Goal: Task Accomplishment & Management: Use online tool/utility

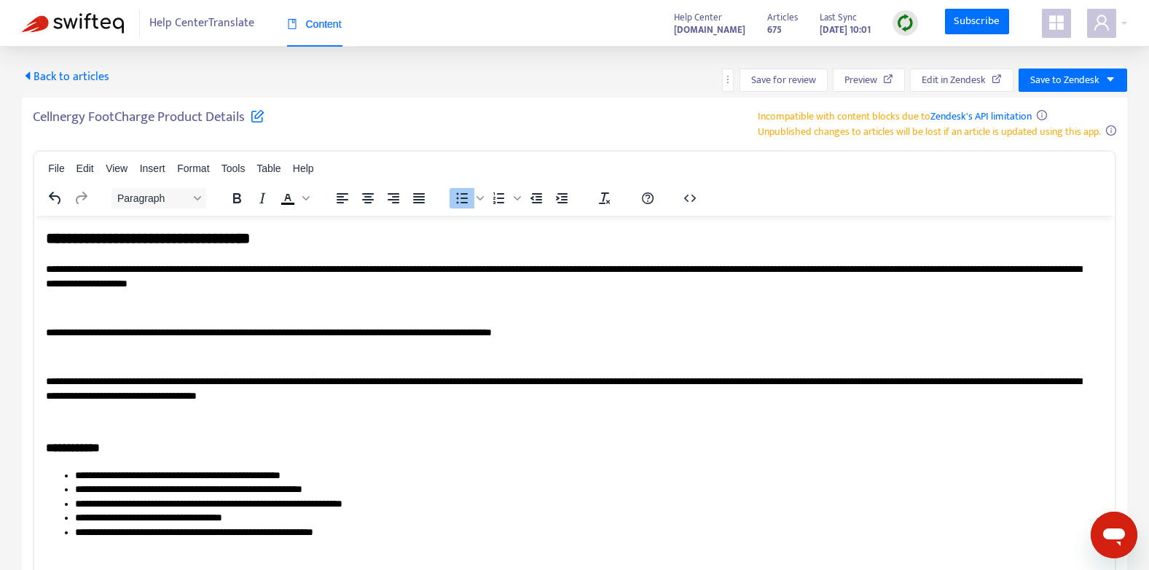
click at [83, 82] on span "Back to articles" at bounding box center [65, 77] width 87 height 20
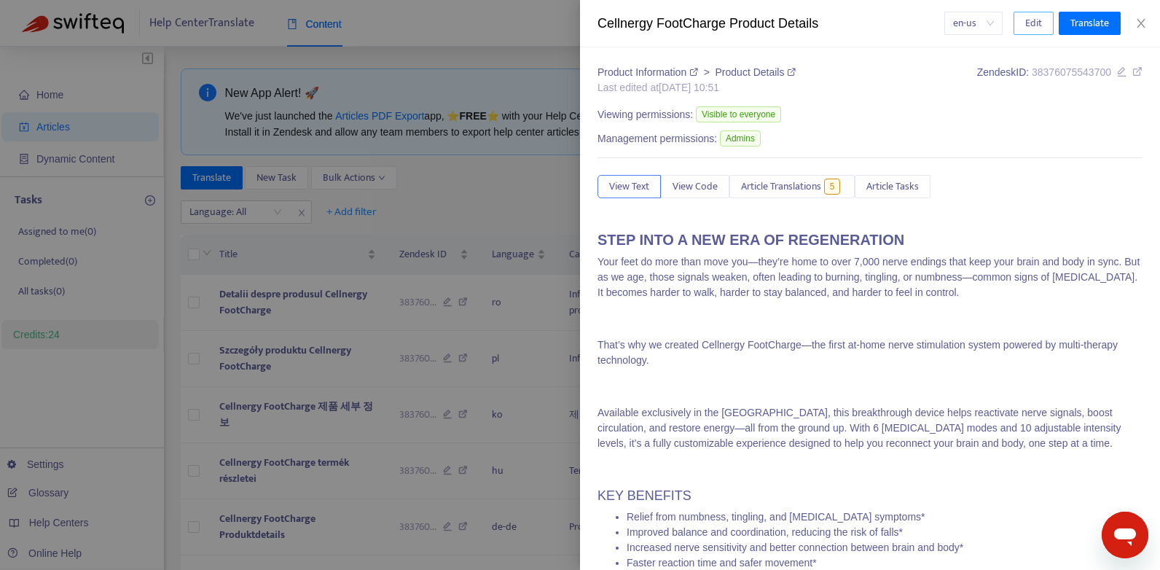
click at [1041, 25] on button "Edit" at bounding box center [1033, 23] width 40 height 23
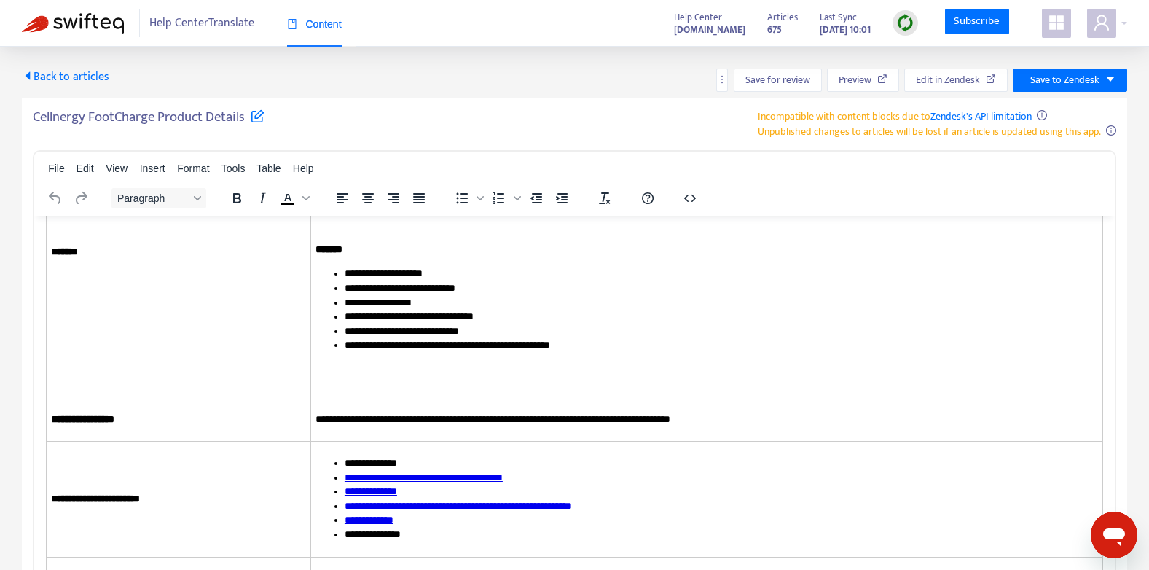
scroll to position [1821, 0]
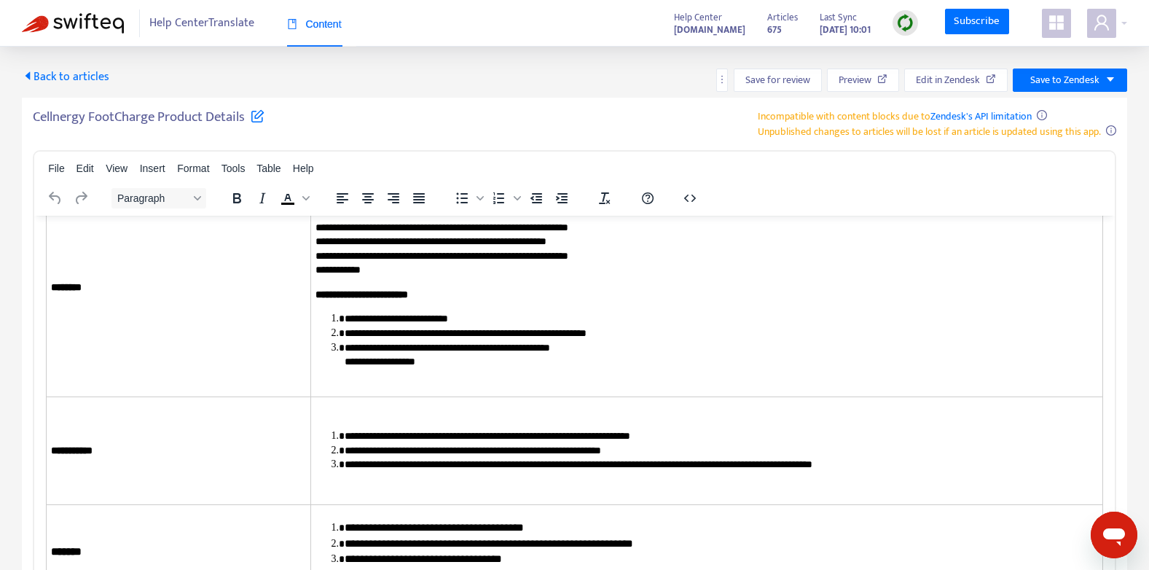
click at [92, 79] on span "Back to articles" at bounding box center [65, 77] width 87 height 20
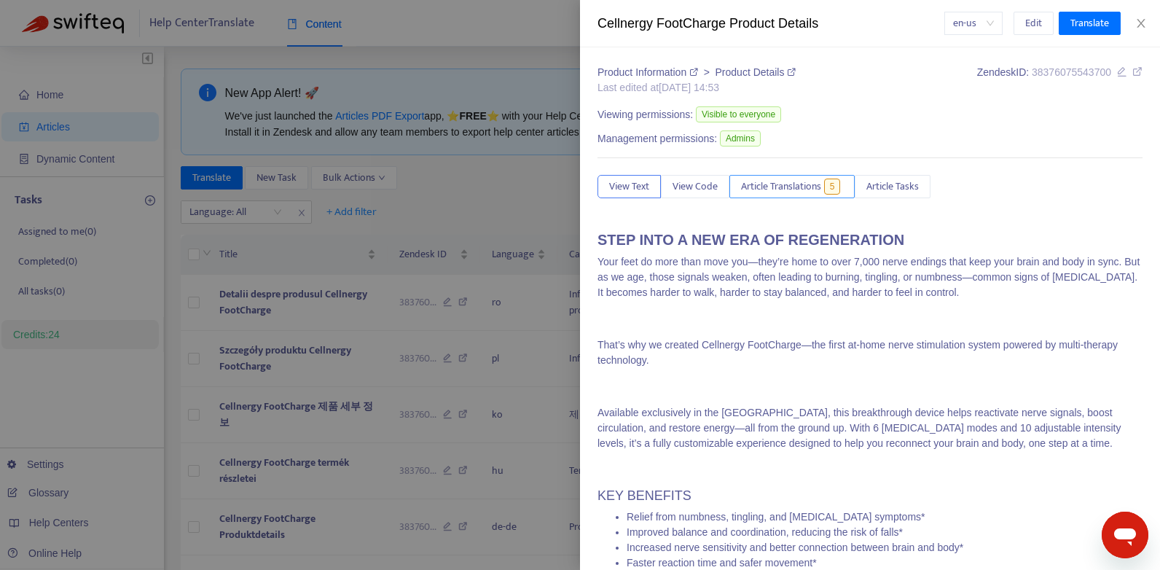
click at [785, 184] on span "Article Translations" at bounding box center [781, 186] width 80 height 16
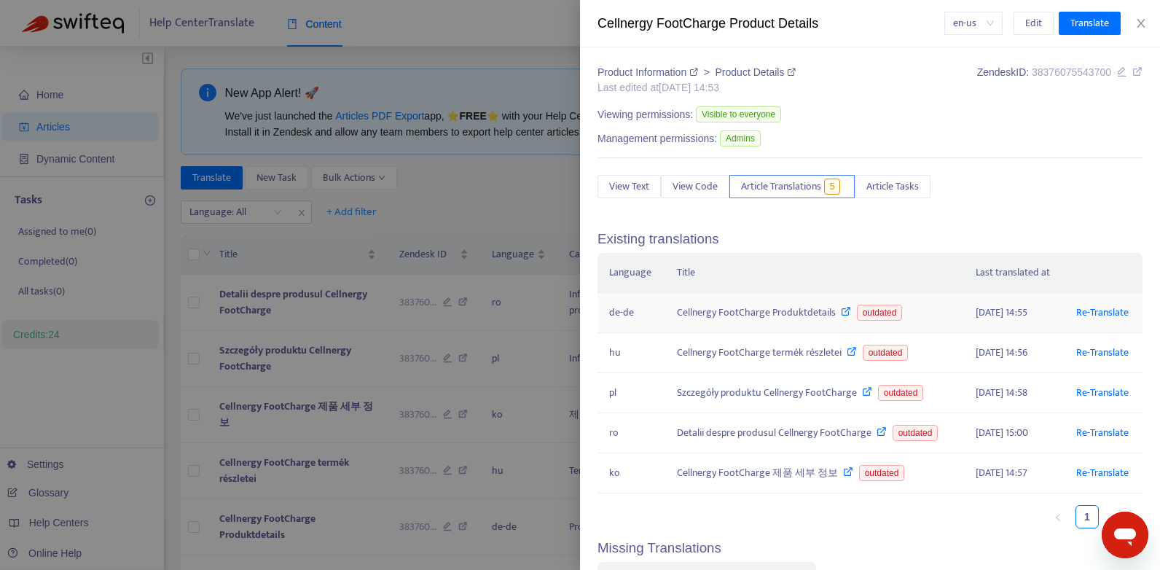
click at [739, 315] on div "Cellnergy FootCharge Produktdetails outdated" at bounding box center [814, 313] width 275 height 16
click at [841, 313] on icon at bounding box center [846, 311] width 10 height 10
click at [1139, 20] on icon "close" at bounding box center [1141, 23] width 12 height 12
